Goal: Task Accomplishment & Management: Manage account settings

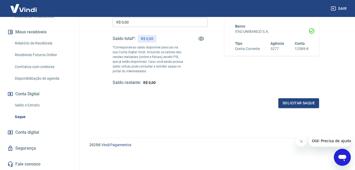
scroll to position [112, 0]
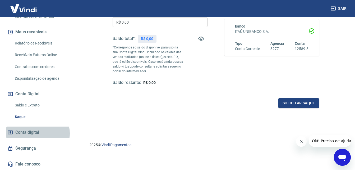
click at [35, 133] on span "Conta digital" at bounding box center [27, 131] width 24 height 7
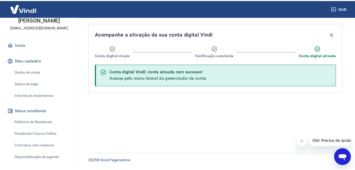
scroll to position [112, 0]
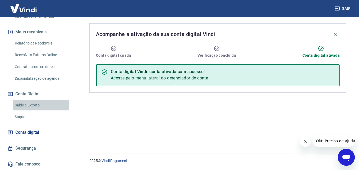
click at [26, 105] on link "Saldo e Extrato" at bounding box center [43, 105] width 60 height 11
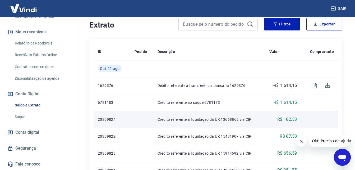
scroll to position [106, 0]
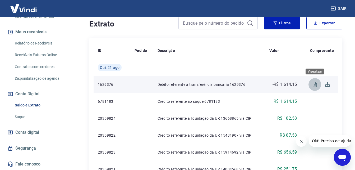
click at [314, 84] on icon "Visualizar" at bounding box center [315, 84] width 6 height 6
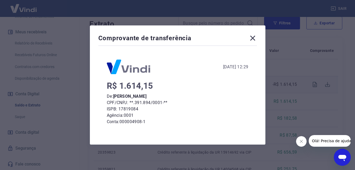
click at [256, 39] on icon at bounding box center [252, 38] width 8 height 8
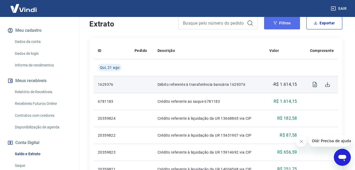
click at [285, 24] on button "Filtros" at bounding box center [282, 23] width 36 height 13
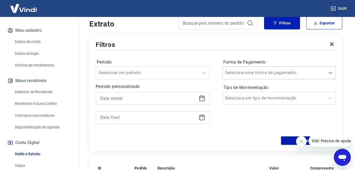
click at [330, 72] on icon at bounding box center [331, 73] width 4 height 2
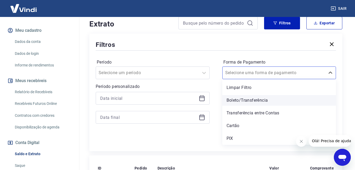
click at [251, 100] on div "Boleto/Transferência" at bounding box center [279, 100] width 114 height 11
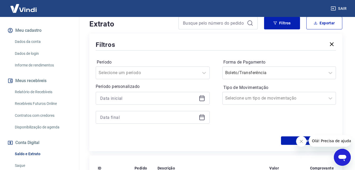
click at [299, 141] on icon "Fechar mensagem da empresa" at bounding box center [301, 141] width 4 height 4
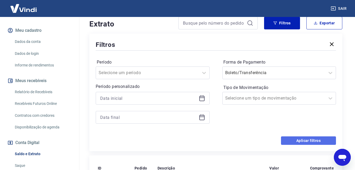
click at [304, 141] on button "Aplicar filtros" at bounding box center [308, 140] width 55 height 8
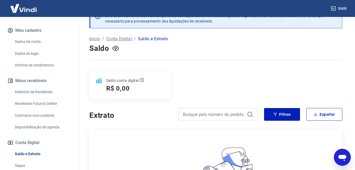
scroll to position [26, 0]
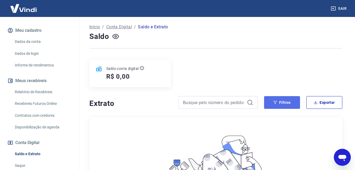
click at [282, 103] on button "Filtros" at bounding box center [282, 102] width 36 height 13
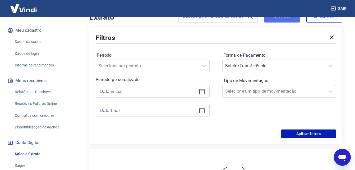
scroll to position [132, 0]
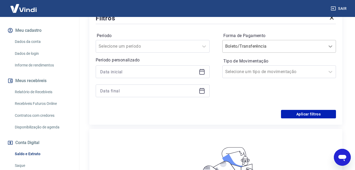
click at [331, 47] on icon at bounding box center [330, 46] width 6 height 6
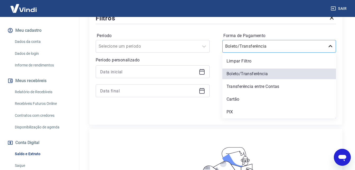
click at [331, 47] on icon at bounding box center [330, 46] width 6 height 6
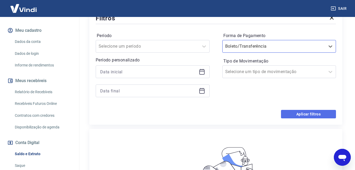
click at [313, 112] on button "Aplicar filtros" at bounding box center [308, 114] width 55 height 8
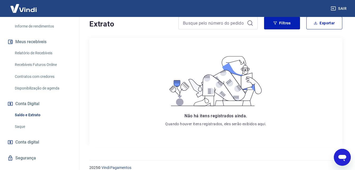
scroll to position [91, 0]
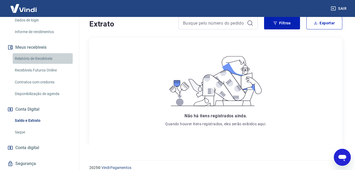
click at [49, 62] on link "Relatório de Recebíveis" at bounding box center [43, 58] width 60 height 11
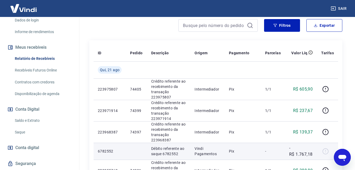
scroll to position [71, 0]
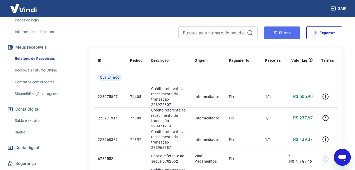
click at [284, 35] on button "Filtros" at bounding box center [282, 32] width 36 height 13
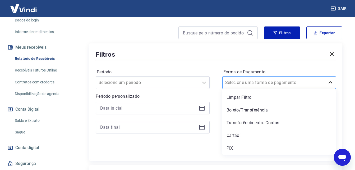
click at [330, 84] on icon at bounding box center [330, 82] width 6 height 6
click at [257, 110] on div "Boleto/Transferência" at bounding box center [279, 110] width 114 height 11
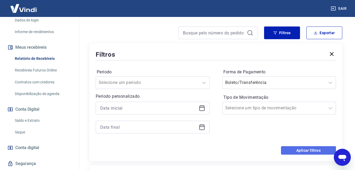
click at [308, 148] on button "Aplicar filtros" at bounding box center [308, 150] width 55 height 8
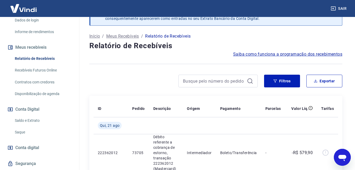
scroll to position [18, 0]
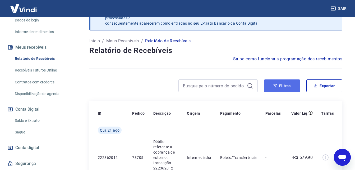
click at [284, 84] on button "Filtros" at bounding box center [282, 85] width 36 height 13
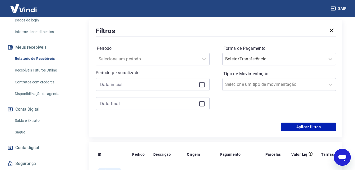
scroll to position [97, 0]
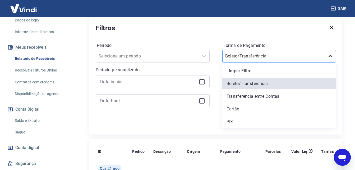
click at [329, 55] on icon at bounding box center [330, 56] width 6 height 6
click at [239, 108] on div "Cartão" at bounding box center [279, 109] width 114 height 11
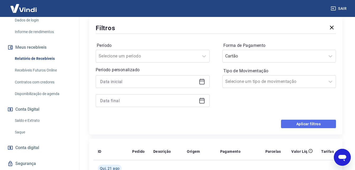
click at [298, 124] on button "Aplicar filtros" at bounding box center [308, 123] width 55 height 8
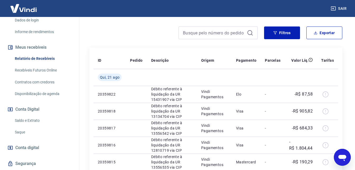
scroll to position [44, 0]
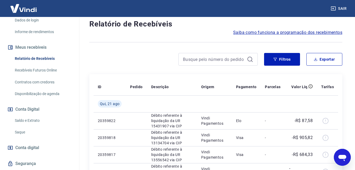
click at [22, 137] on link "Saque" at bounding box center [43, 132] width 60 height 11
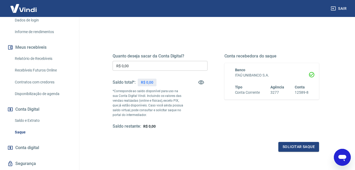
scroll to position [112, 0]
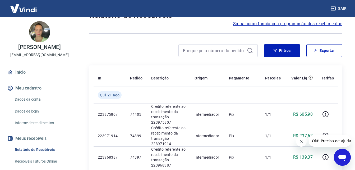
scroll to position [52, 0]
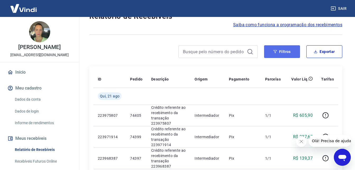
click at [286, 50] on button "Filtros" at bounding box center [282, 51] width 36 height 13
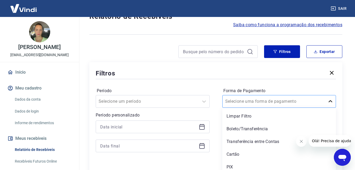
scroll to position [55, 0]
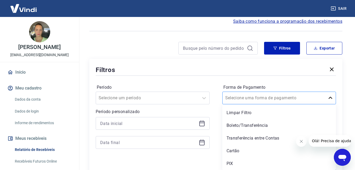
click at [329, 101] on icon at bounding box center [330, 98] width 6 height 6
click at [255, 126] on div "Boleto/Transferência" at bounding box center [279, 125] width 114 height 11
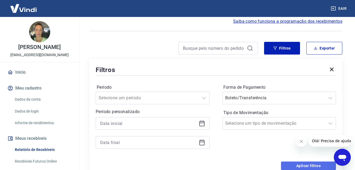
drag, startPoint x: 313, startPoint y: 165, endPoint x: 30, endPoint y: 3, distance: 326.6
click at [313, 165] on button "Aplicar filtros" at bounding box center [308, 165] width 55 height 8
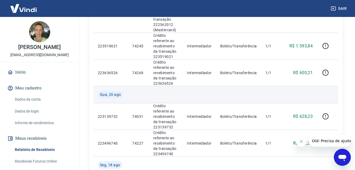
scroll to position [135, 0]
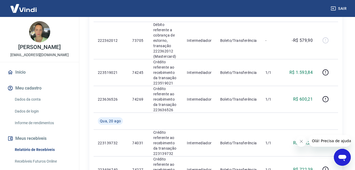
click at [301, 140] on icon "Fechar mensagem da empresa" at bounding box center [301, 141] width 4 height 4
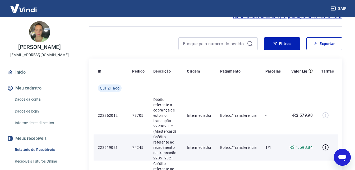
scroll to position [55, 0]
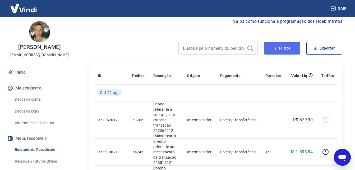
click at [287, 48] on button "Filtros" at bounding box center [282, 48] width 36 height 13
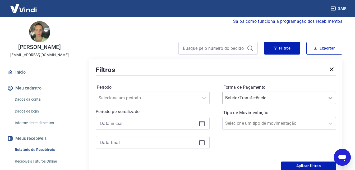
click at [330, 97] on icon at bounding box center [330, 98] width 6 height 6
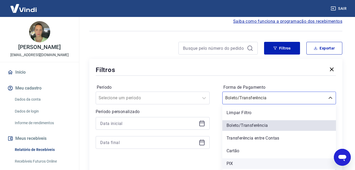
click at [232, 164] on div "PIX" at bounding box center [279, 163] width 114 height 11
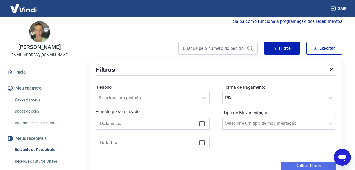
click at [315, 164] on button "Aplicar filtros" at bounding box center [308, 165] width 55 height 8
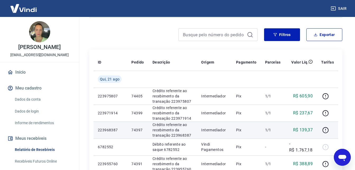
scroll to position [82, 0]
